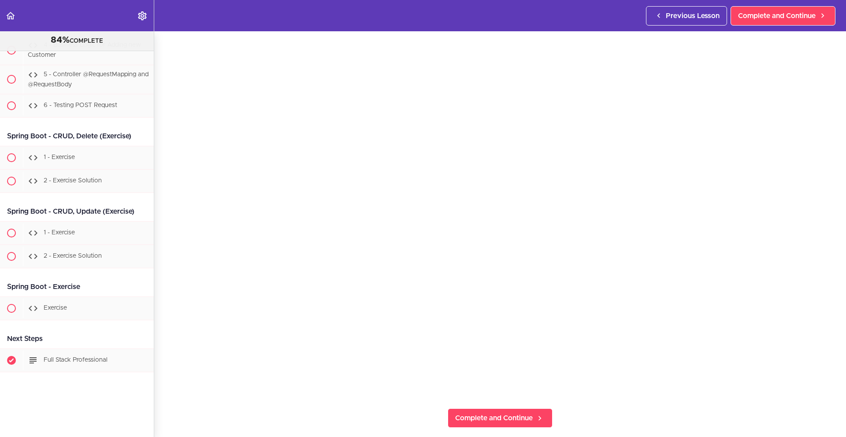
scroll to position [56, 0]
click at [478, 410] on span "Complete and Continue" at bounding box center [494, 408] width 78 height 11
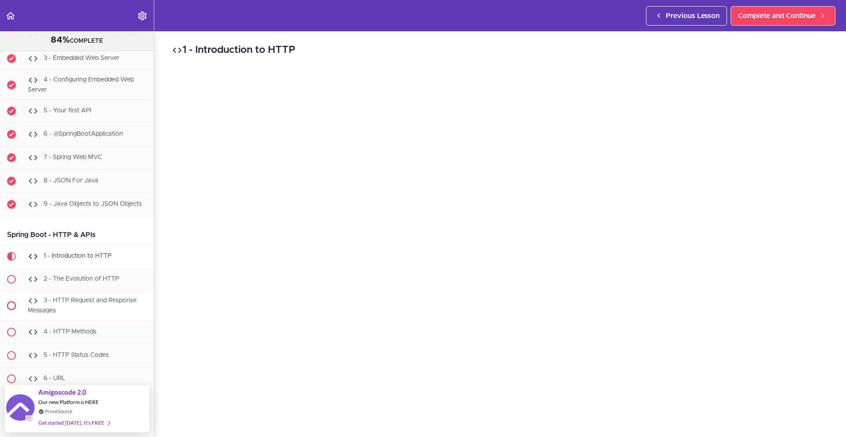
scroll to position [8374, 0]
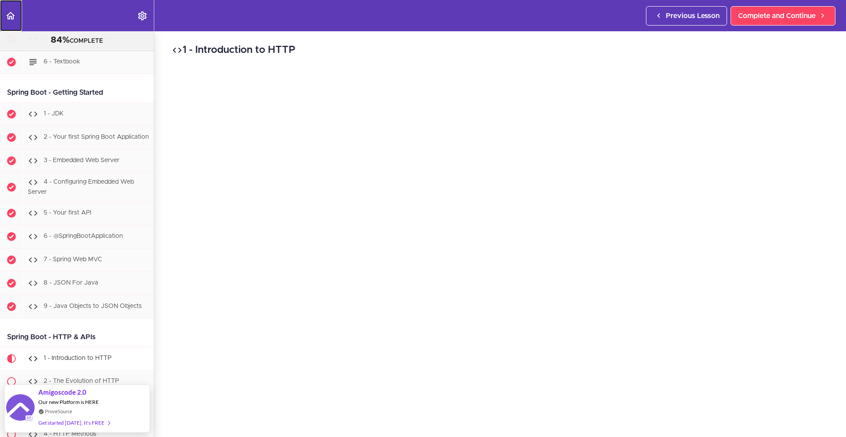
click at [16, 19] on link "Back to course curriculum" at bounding box center [11, 15] width 22 height 31
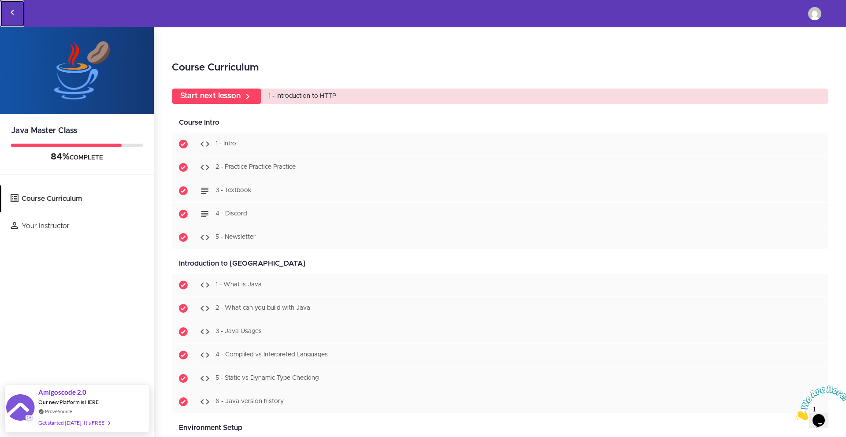
click at [12, 11] on use "Back to courses" at bounding box center [12, 12] width 3 height 5
click at [12, 12] on icon "Back to courses" at bounding box center [12, 12] width 11 height 11
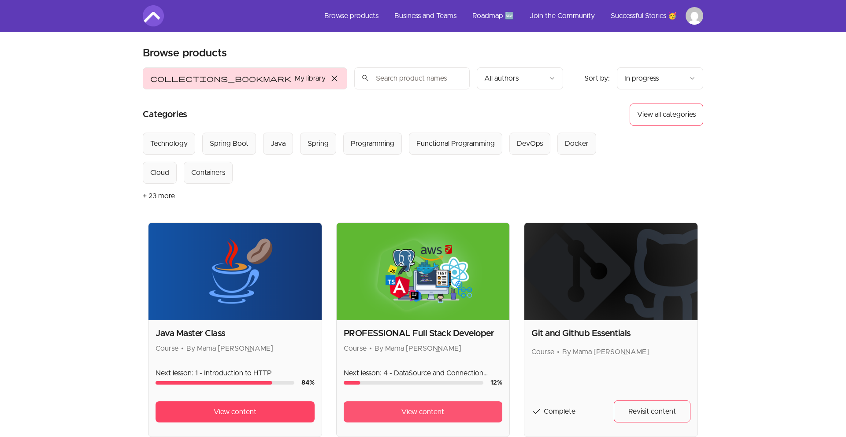
click at [440, 404] on link "View content" at bounding box center [423, 412] width 159 height 21
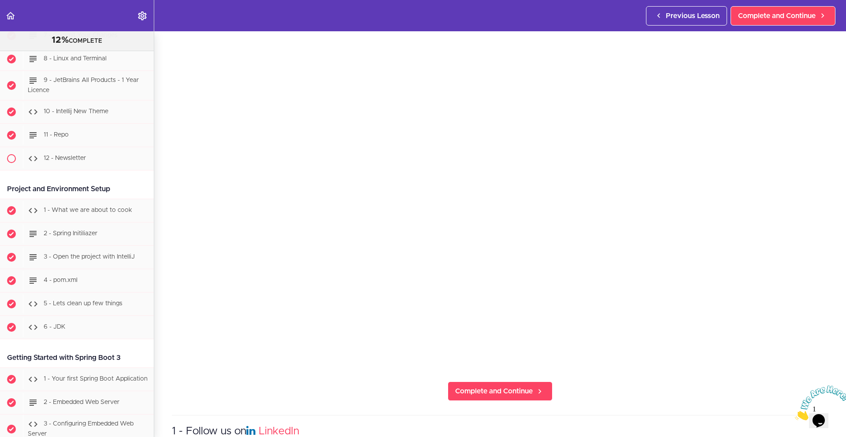
scroll to position [345, 0]
click at [15, 156] on span at bounding box center [11, 157] width 9 height 9
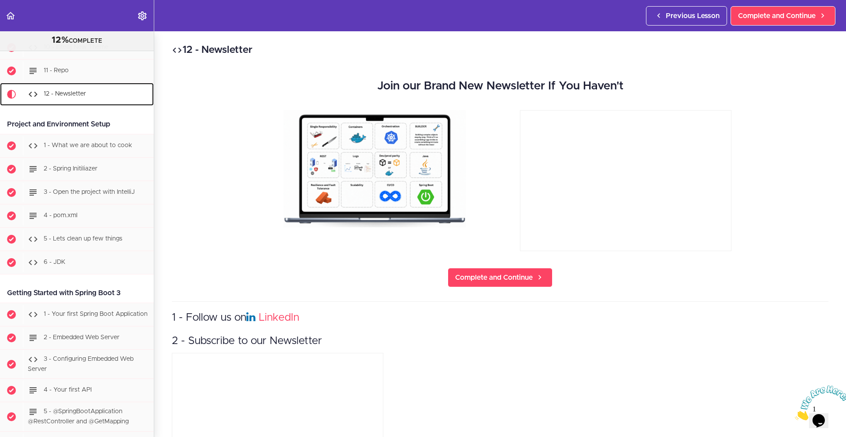
scroll to position [426, 0]
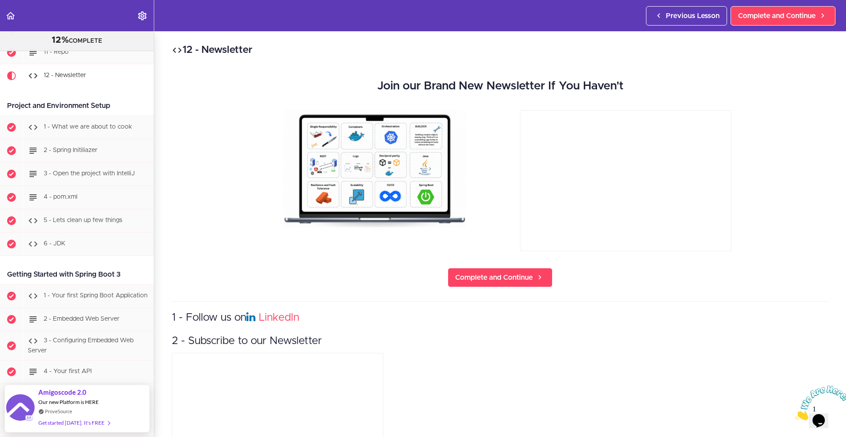
click at [502, 261] on div "12 - Newsletter Join our Brand New Newsletter If You Haven't Complete and Conti…" at bounding box center [500, 234] width 692 height 406
click at [496, 267] on div "12 - Newsletter Join our Brand New Newsletter If You Haven't Complete and Conti…" at bounding box center [500, 234] width 692 height 406
click at [477, 276] on span "Complete and Continue" at bounding box center [494, 277] width 78 height 11
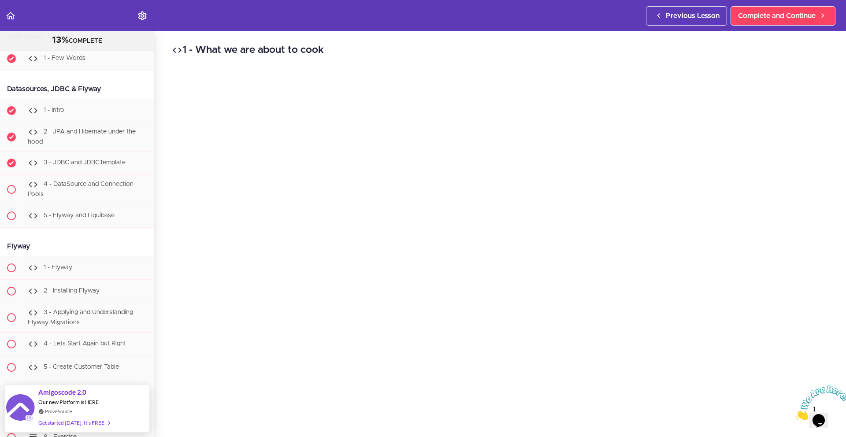
scroll to position [2950, 0]
click at [109, 182] on span "4 - DataSource and Connection Pools" at bounding box center [81, 189] width 106 height 16
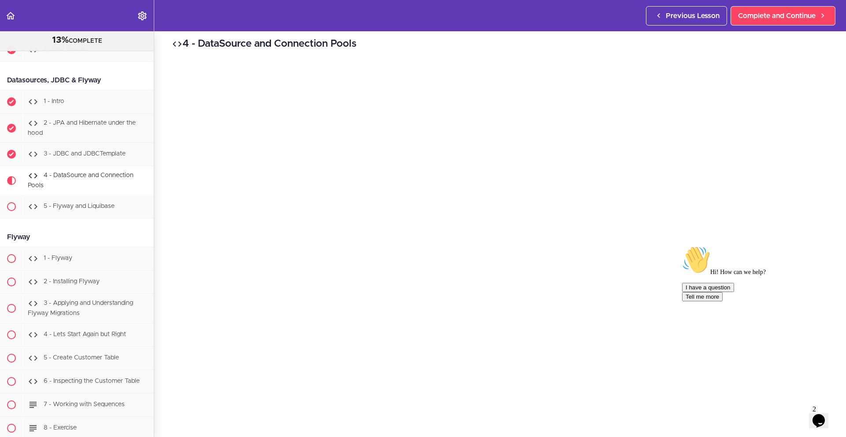
scroll to position [4, 0]
click at [12, 17] on icon "Back to course curriculum" at bounding box center [10, 16] width 11 height 11
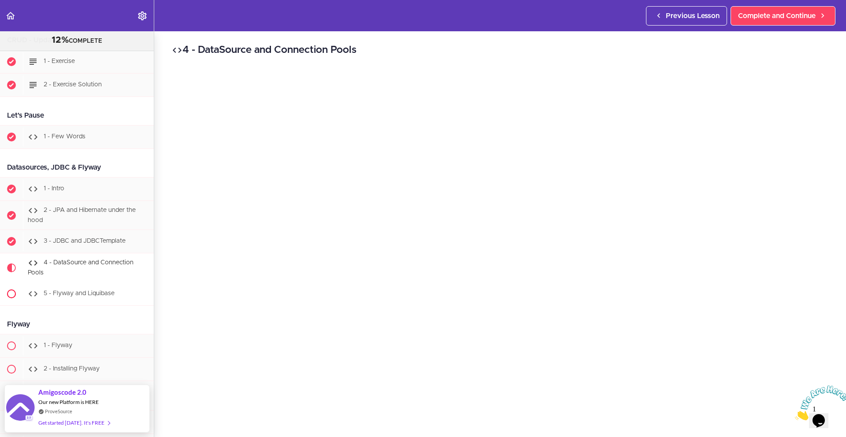
scroll to position [2865, 0]
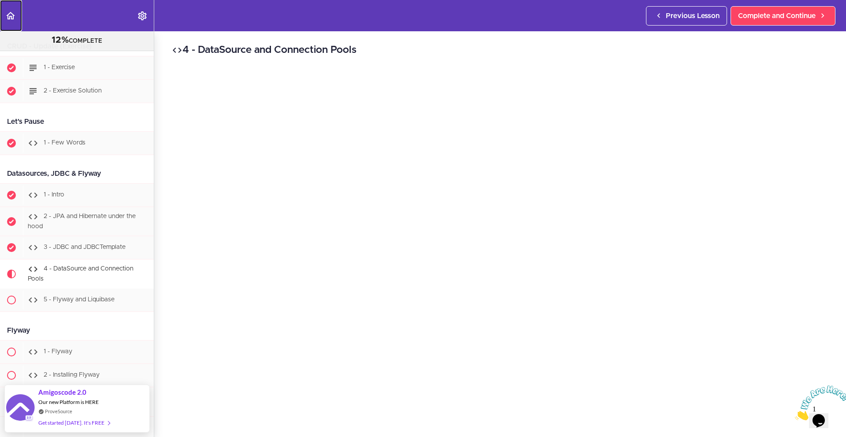
click at [11, 17] on icon "Back to course curriculum" at bounding box center [10, 16] width 11 height 11
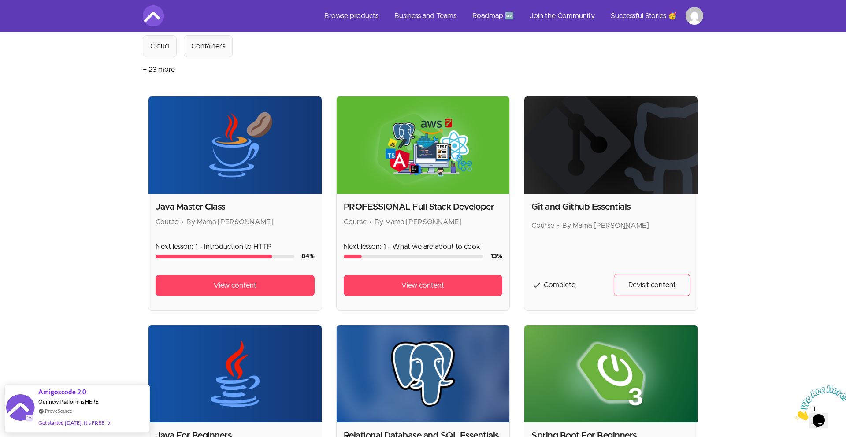
scroll to position [171, 0]
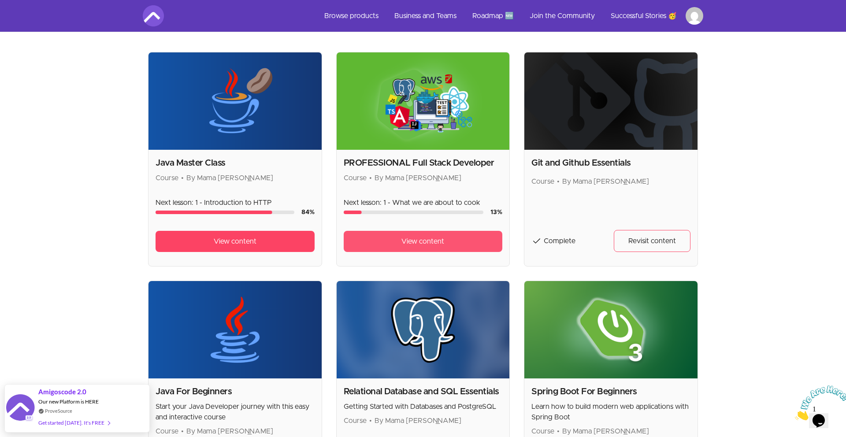
click at [359, 236] on link "View content" at bounding box center [423, 241] width 159 height 21
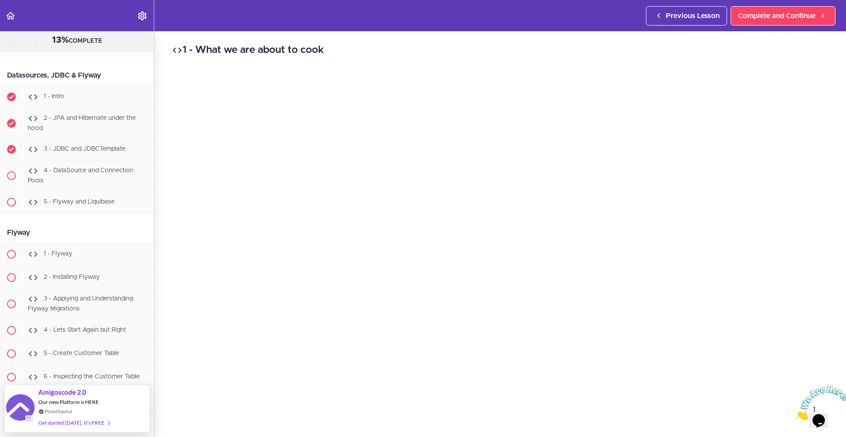
scroll to position [2919, 0]
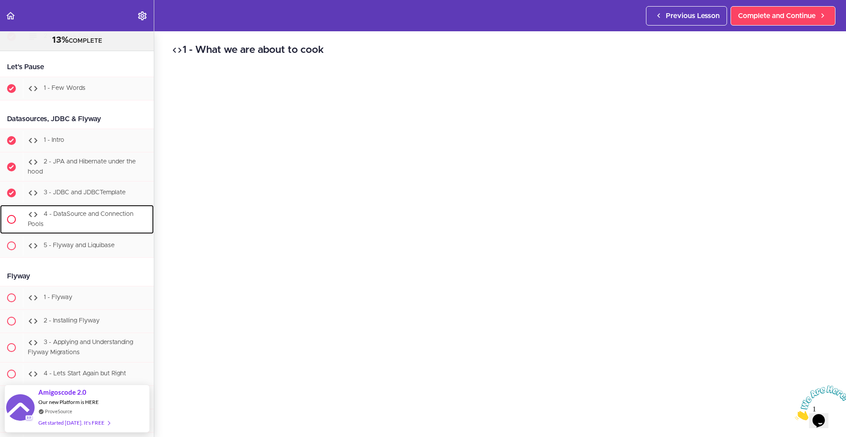
click at [116, 214] on span "4 - DataSource and Connection Pools" at bounding box center [81, 220] width 106 height 16
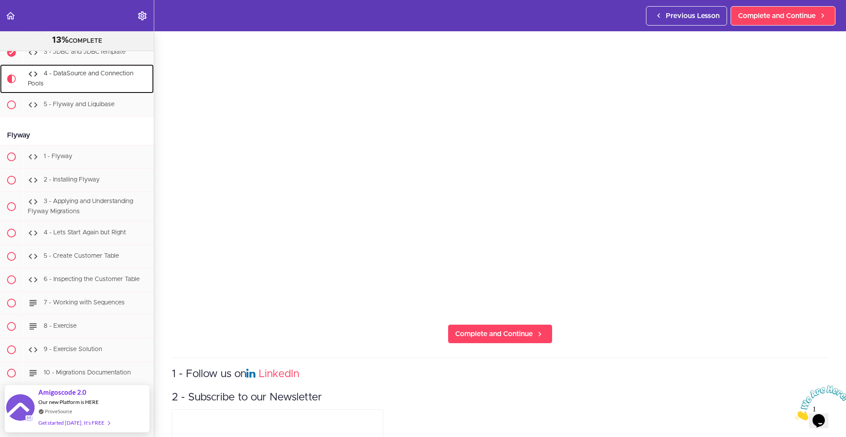
scroll to position [255, 0]
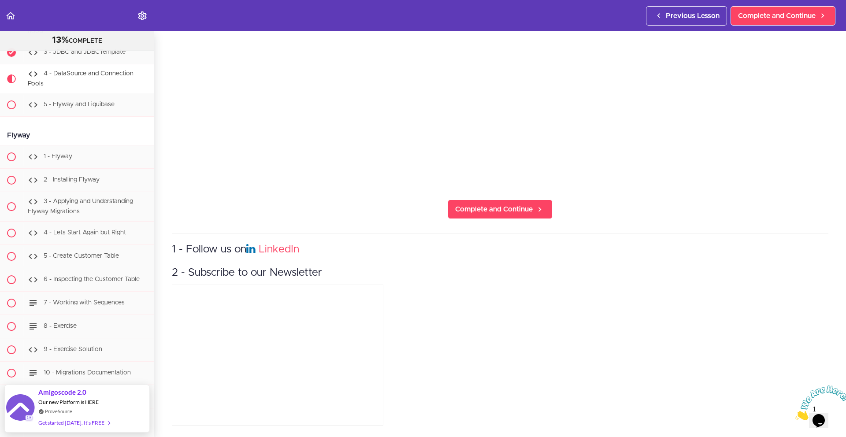
drag, startPoint x: 160, startPoint y: 235, endPoint x: 402, endPoint y: 286, distance: 247.3
click at [398, 285] on section "PROFESSIONAL Full Stack Developer 13% COMPLETE Java Master Class 1 - Java Maste…" at bounding box center [423, 234] width 846 height 406
click at [402, 286] on div "1 - Follow us on LinkedIn 2 - Subscribe to our Newsletter" at bounding box center [500, 330] width 657 height 195
drag, startPoint x: 407, startPoint y: 270, endPoint x: 178, endPoint y: 233, distance: 232.1
click at [178, 233] on div "1 - Follow us on LinkedIn 2 - Subscribe to our Newsletter" at bounding box center [500, 330] width 657 height 195
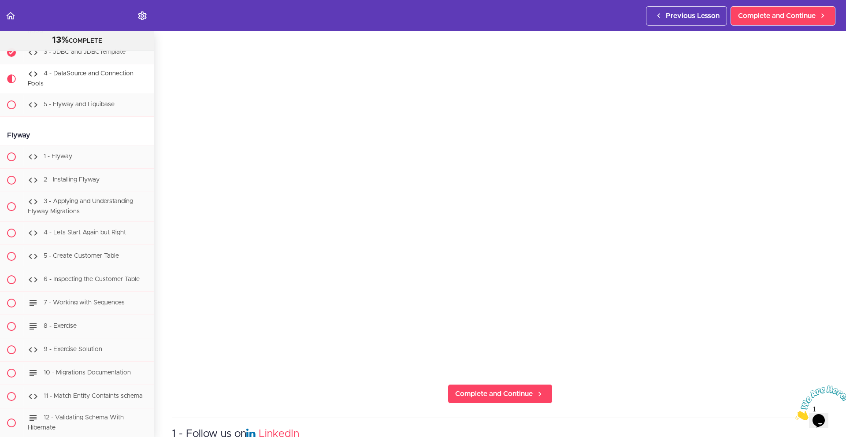
scroll to position [0, 0]
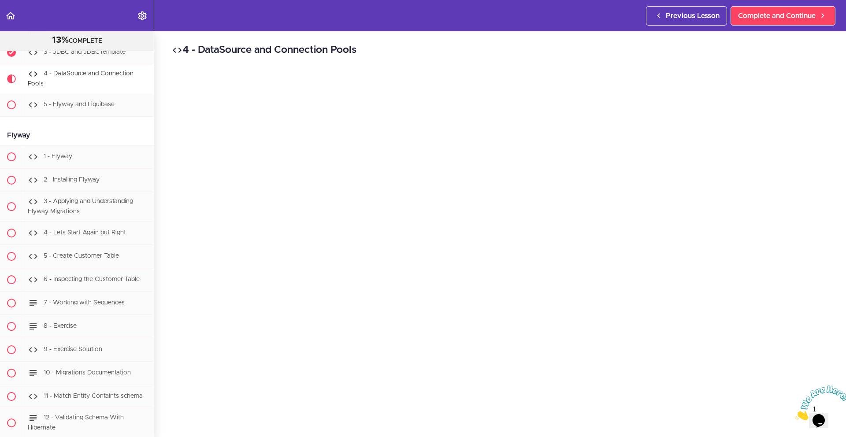
drag, startPoint x: 151, startPoint y: 38, endPoint x: 156, endPoint y: 61, distance: 23.0
click at [156, 61] on section "PROFESSIONAL Full Stack Developer 13% COMPLETE Java Master Class 1 - Java Maste…" at bounding box center [423, 234] width 846 height 406
click at [171, 39] on div "4 - DataSource and Connection Pools Complete and Continue 1 - Follow us on Link…" at bounding box center [500, 234] width 692 height 406
